Goal: Task Accomplishment & Management: Complete application form

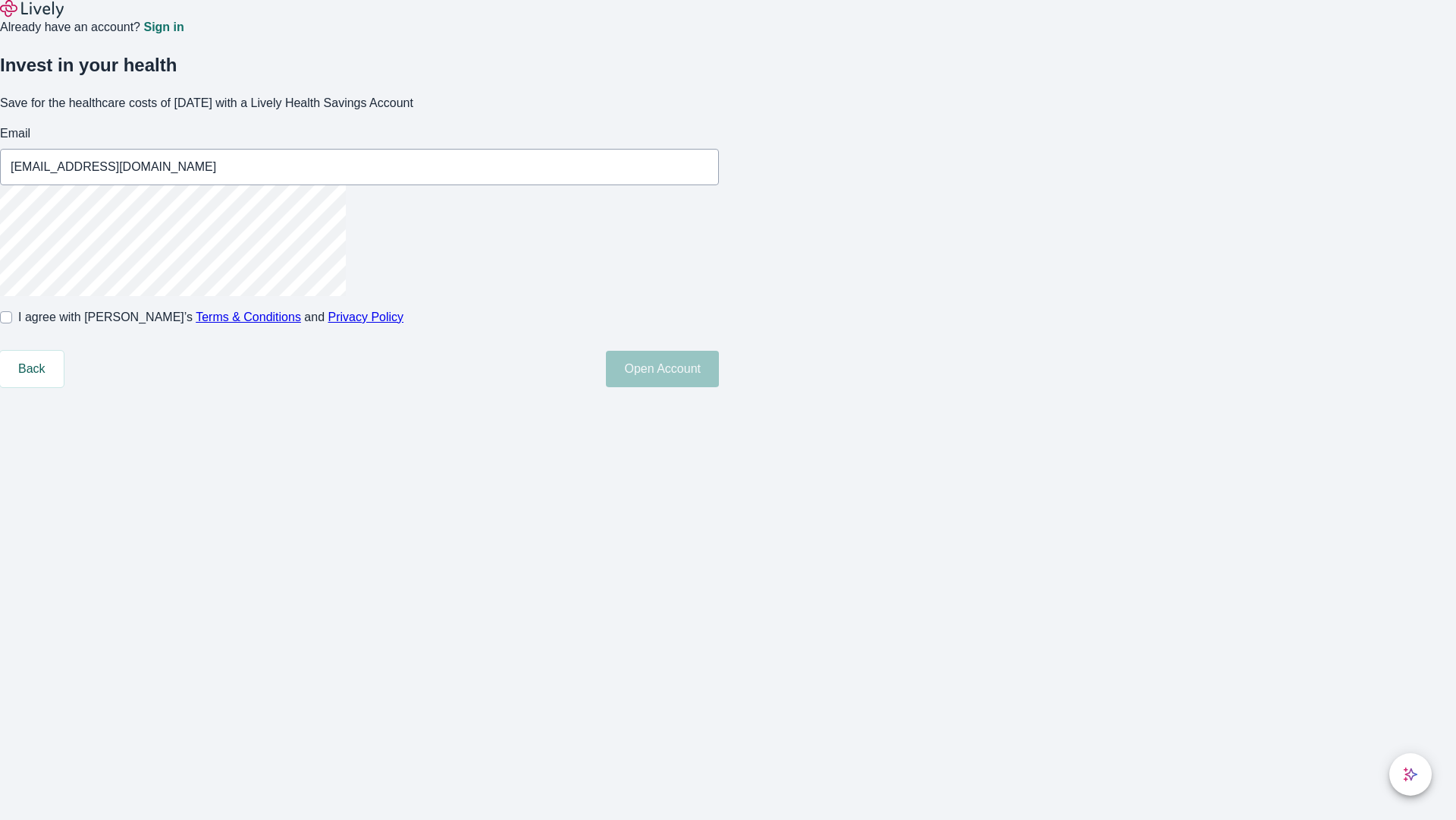
click at [12, 323] on input "I agree with Lively’s Terms & Conditions and Privacy Policy" at bounding box center [6, 317] width 12 height 12
checkbox input "true"
click at [719, 387] on button "Open Account" at bounding box center [662, 369] width 113 height 37
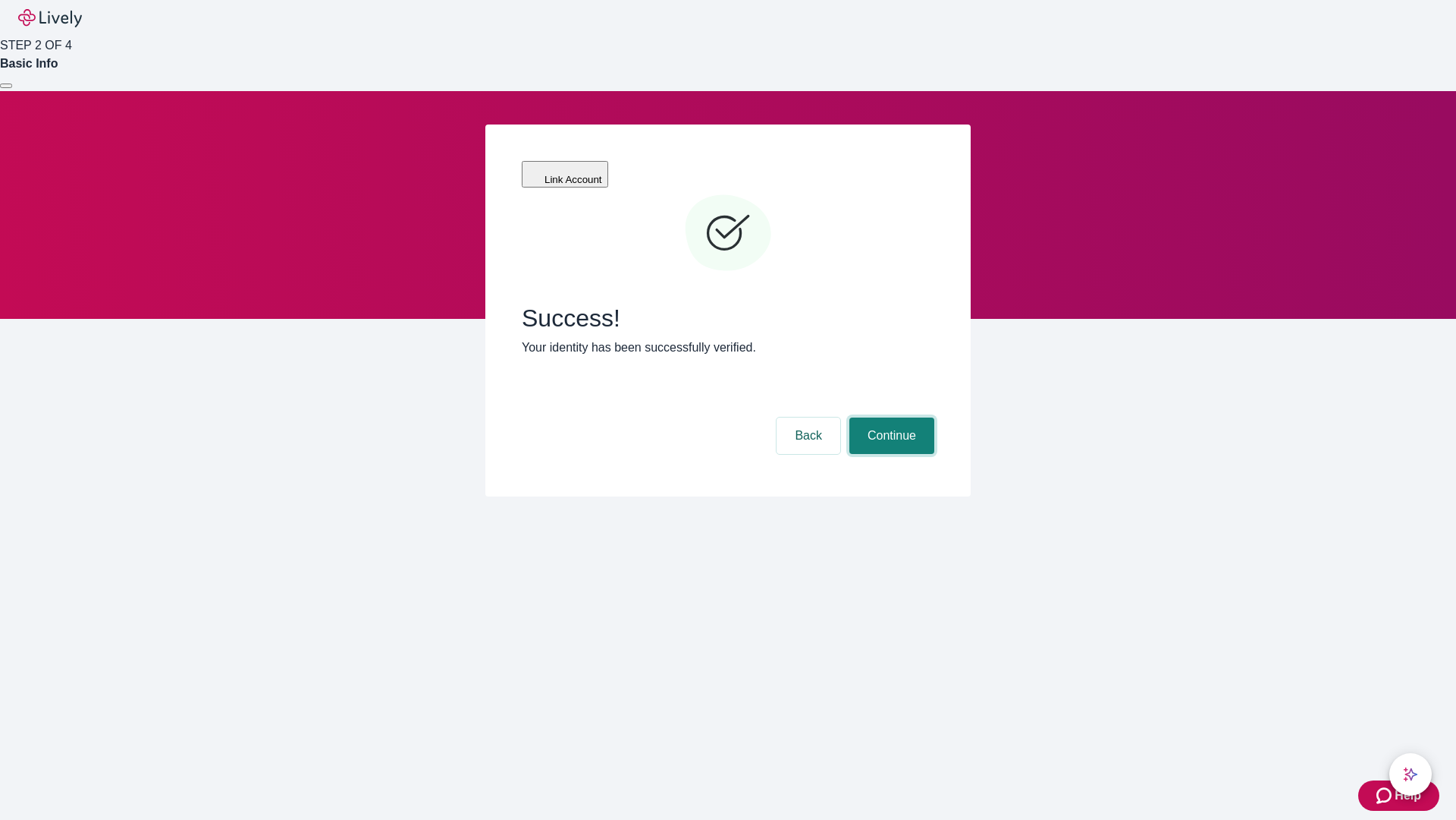
click at [890, 418] on button "Continue" at bounding box center [892, 436] width 85 height 37
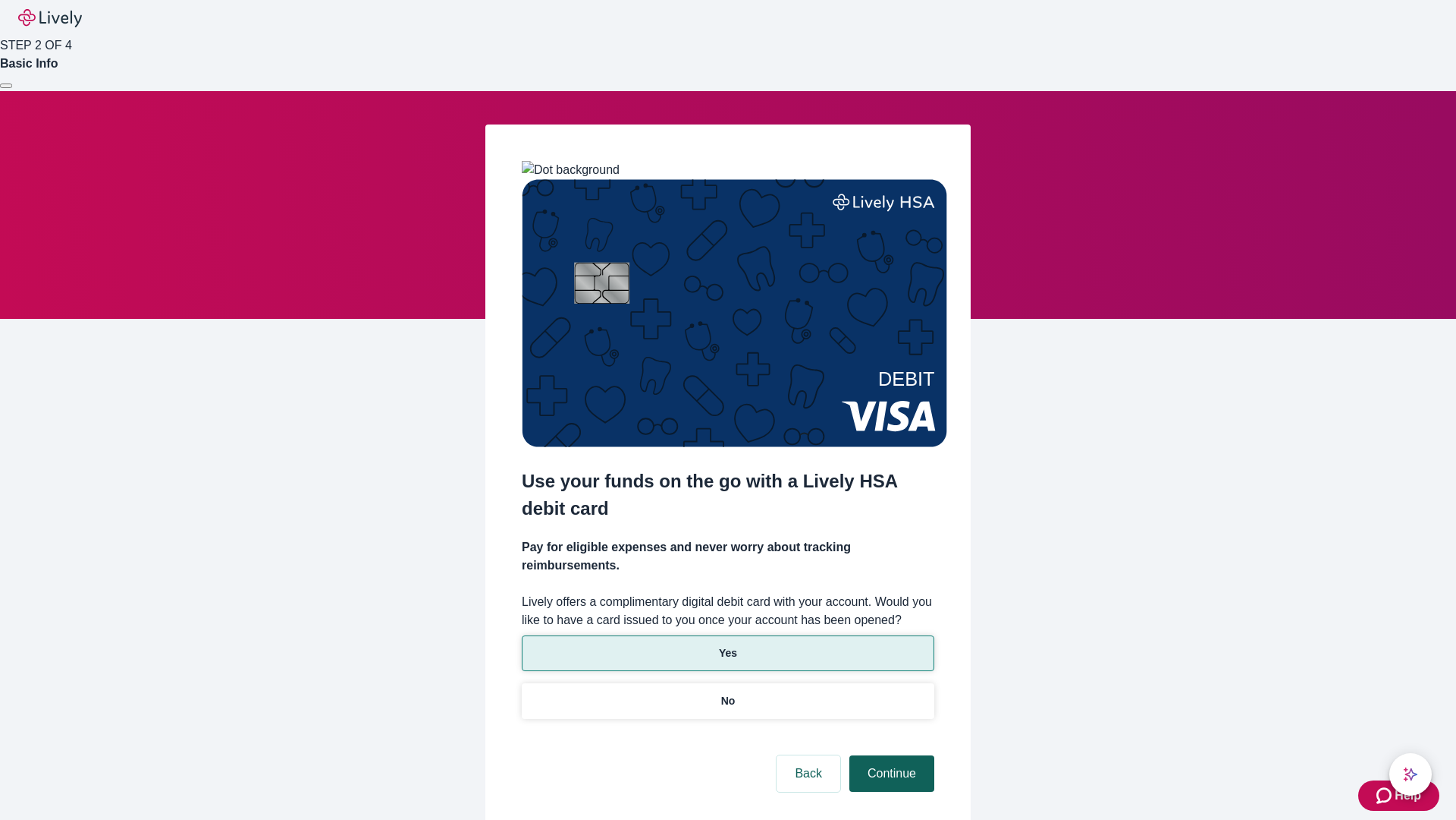
click at [728, 645] on p "Yes" at bounding box center [728, 653] width 18 height 16
click at [890, 755] on button "Continue" at bounding box center [892, 774] width 85 height 37
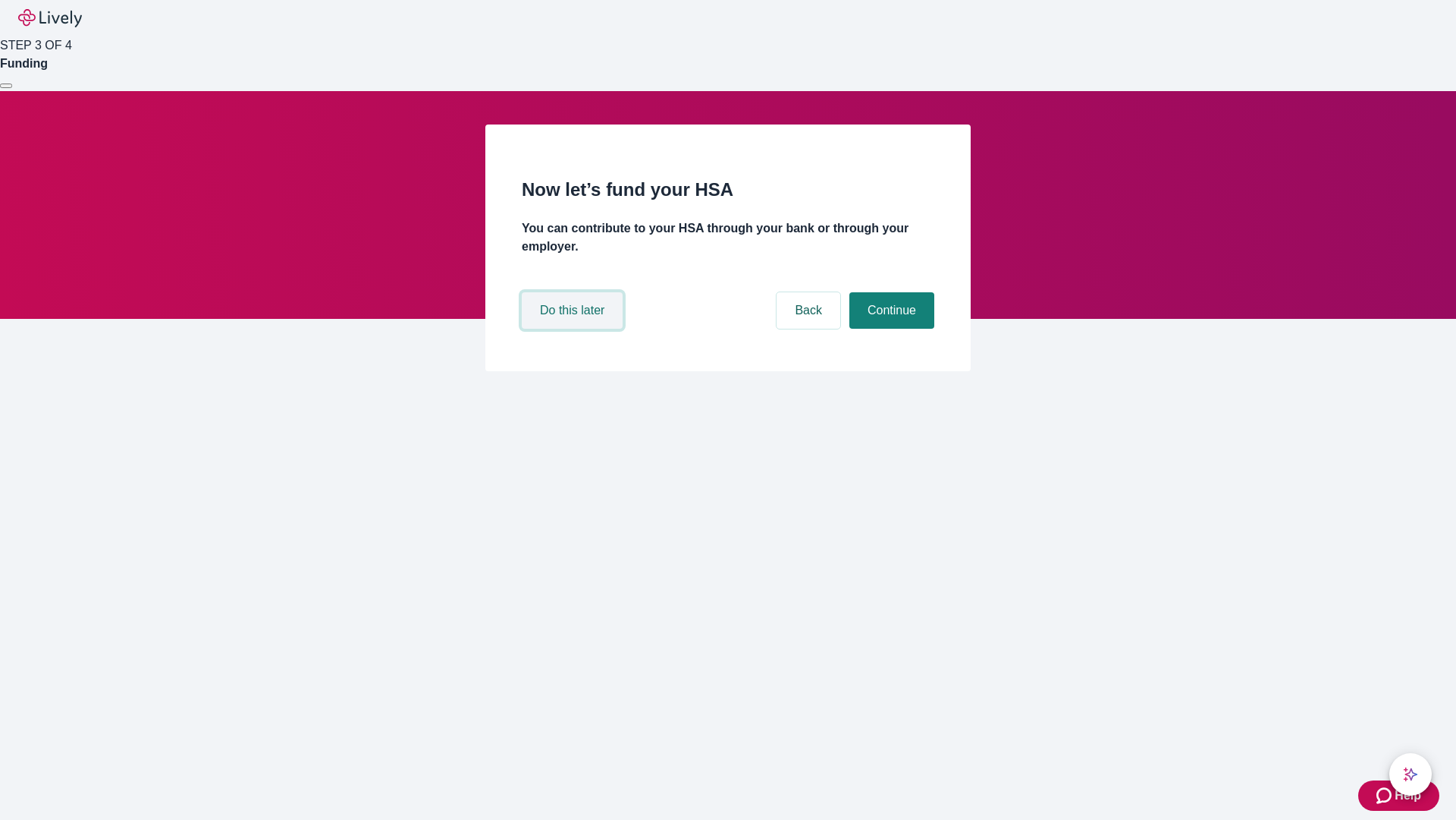
click at [574, 329] on button "Do this later" at bounding box center [572, 310] width 101 height 37
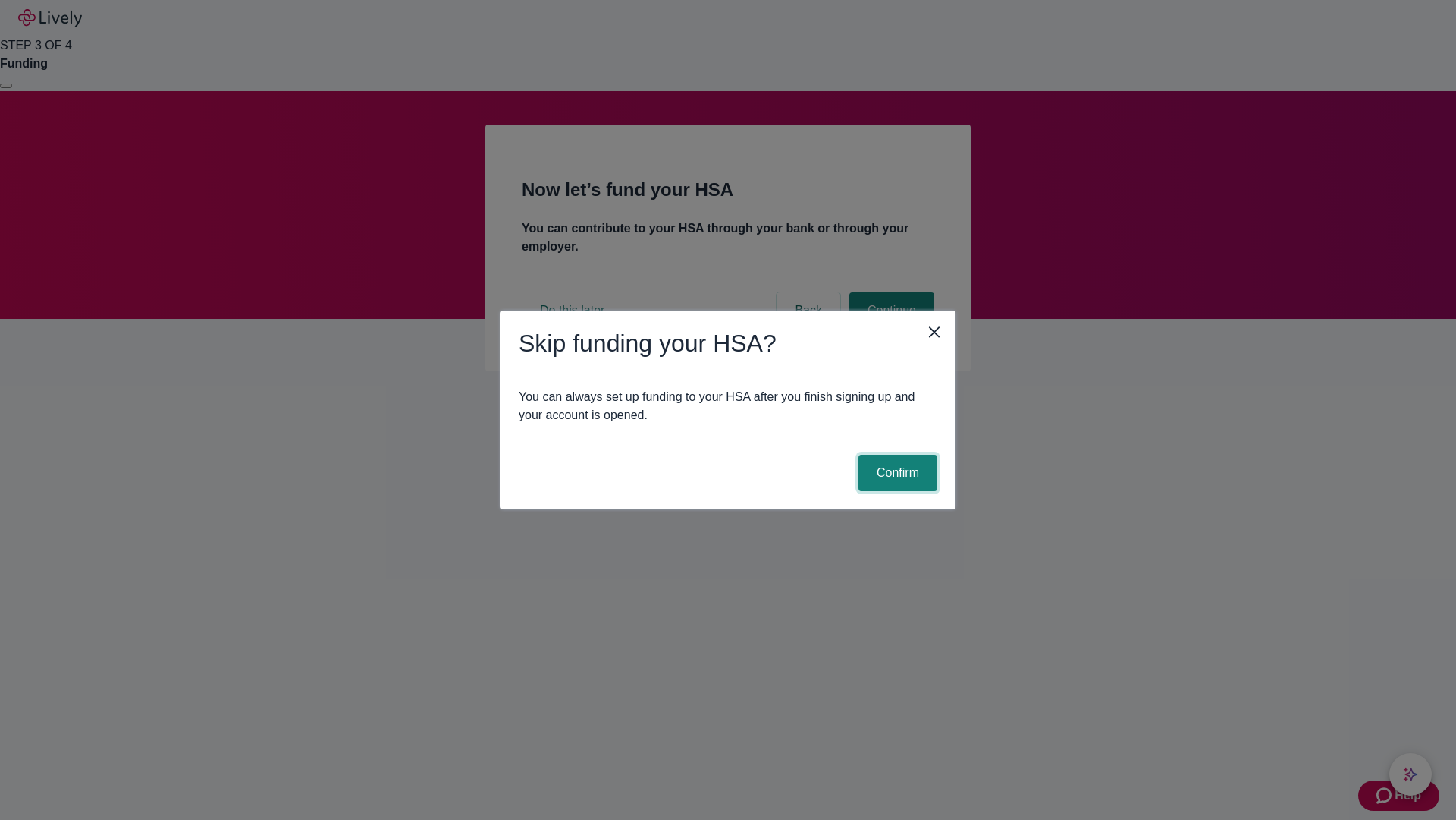
click at [896, 473] on button "Confirm" at bounding box center [898, 473] width 79 height 37
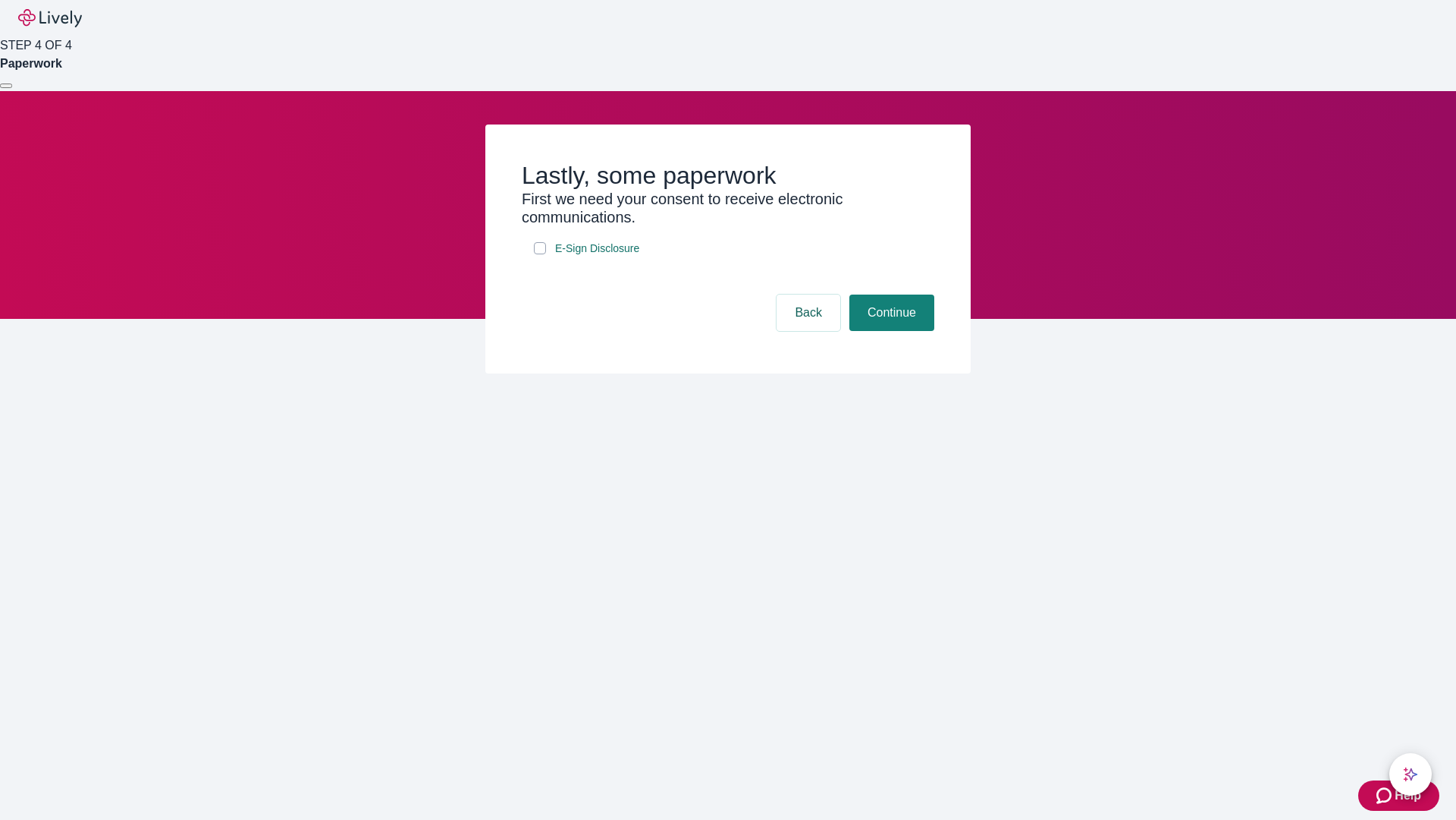
click at [540, 254] on input "E-Sign Disclosure" at bounding box center [540, 248] width 12 height 12
checkbox input "true"
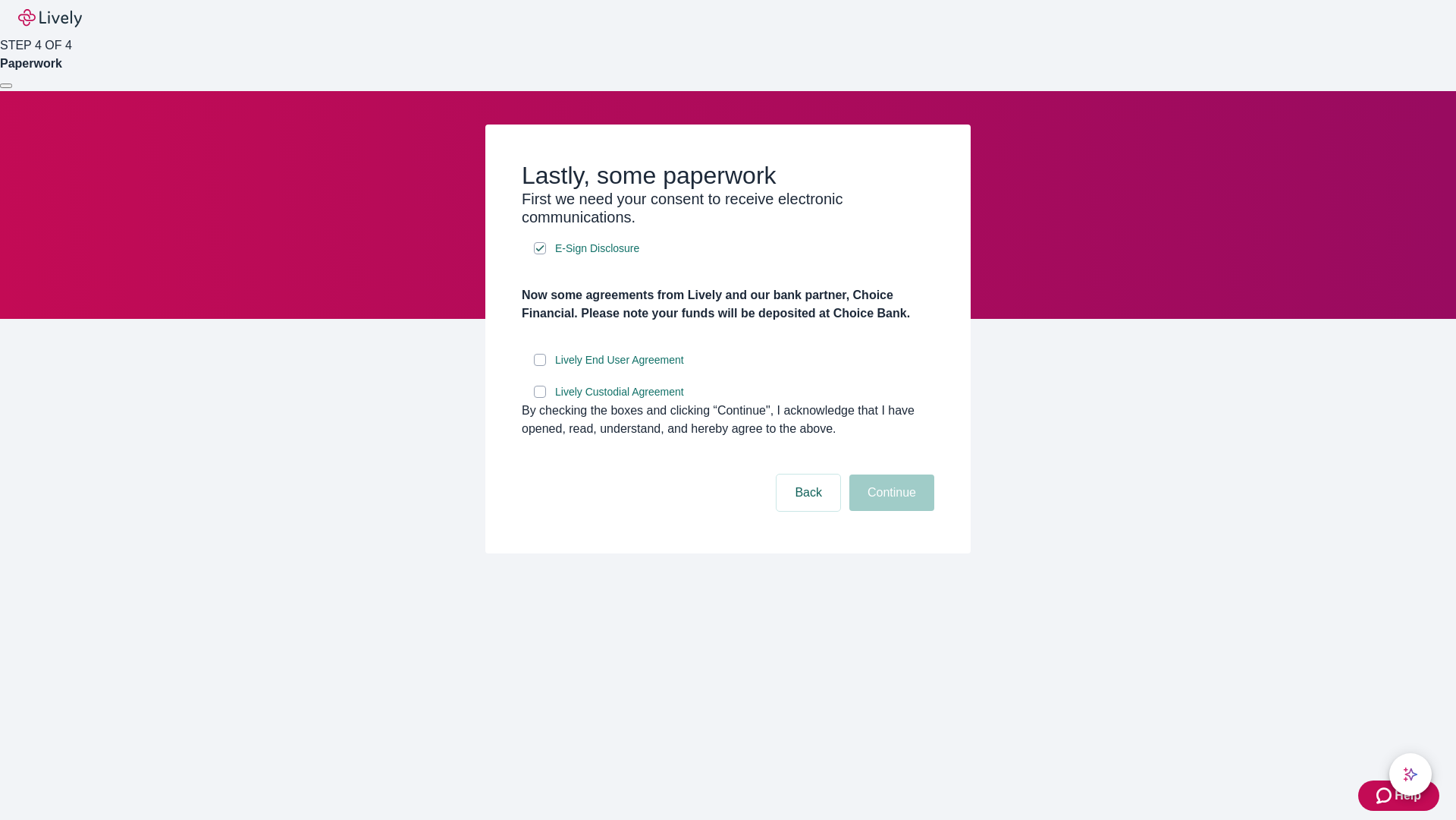
click at [540, 366] on input "Lively End User Agreement" at bounding box center [540, 359] width 12 height 12
checkbox input "true"
click at [540, 398] on input "Lively Custodial Agreement" at bounding box center [540, 391] width 12 height 12
checkbox input "true"
click at [890, 510] on button "Continue" at bounding box center [892, 493] width 85 height 37
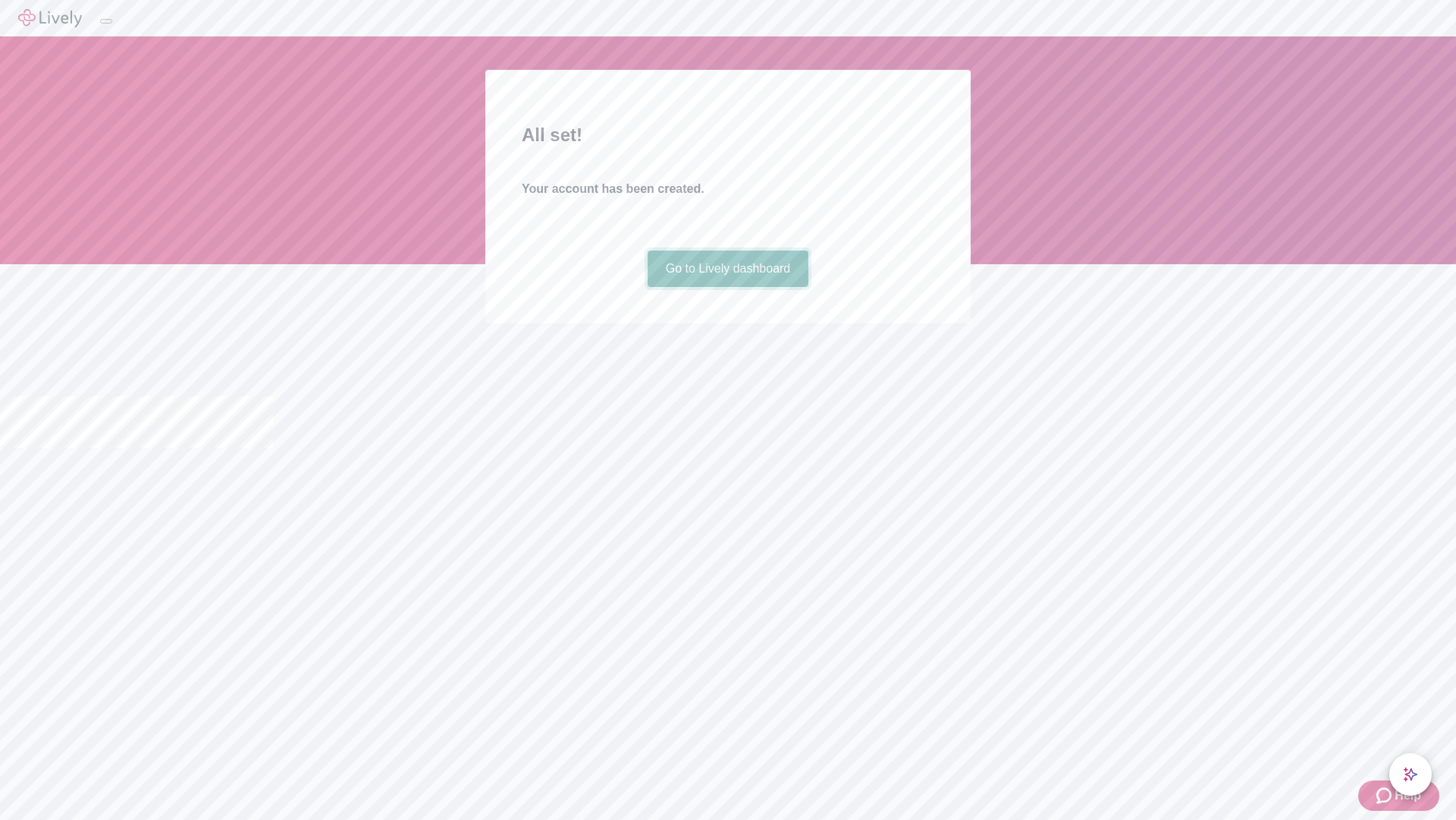
click at [728, 287] on link "Go to Lively dashboard" at bounding box center [728, 269] width 162 height 37
